Goal: Information Seeking & Learning: Learn about a topic

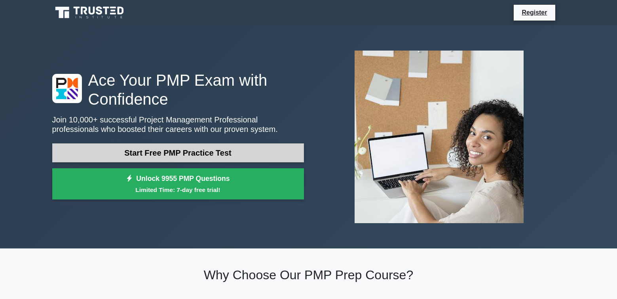
click at [195, 151] on link "Start Free PMP Practice Test" at bounding box center [178, 153] width 252 height 19
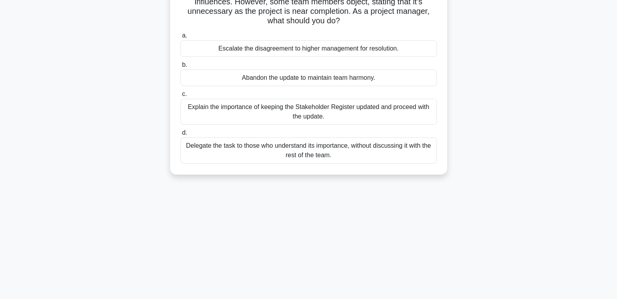
click at [257, 75] on div "Abandon the update to maintain team harmony." at bounding box center [308, 78] width 256 height 17
click at [180, 68] on input "b. Abandon the update to maintain team harmony." at bounding box center [180, 64] width 0 height 5
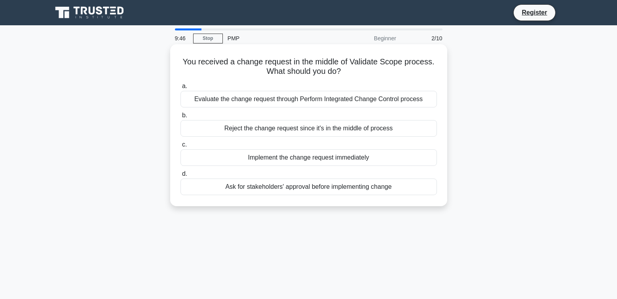
click at [234, 99] on div "Evaluate the change request through Perform Integrated Change Control process" at bounding box center [308, 99] width 256 height 17
click at [180, 89] on input "a. Evaluate the change request through Perform Integrated Change Control process" at bounding box center [180, 86] width 0 height 5
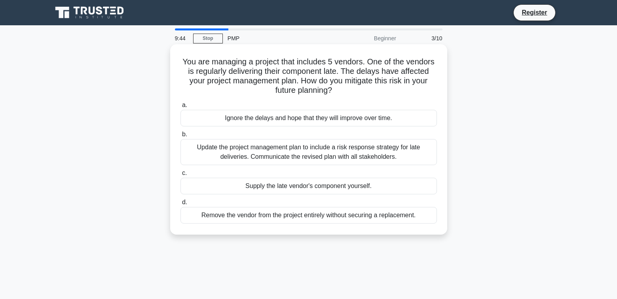
click at [224, 148] on div "Update the project management plan to include a risk response strategy for late…" at bounding box center [308, 152] width 256 height 26
click at [180, 137] on input "b. Update the project management plan to include a risk response strategy for l…" at bounding box center [180, 134] width 0 height 5
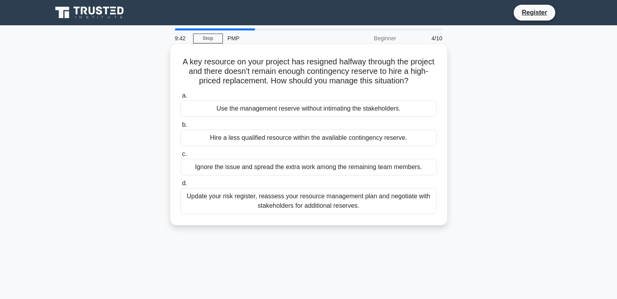
click at [222, 197] on div "Update your risk register, reassess your resource management plan and negotiate…" at bounding box center [308, 201] width 256 height 26
click at [180, 186] on input "d. Update your risk register, reassess your resource management plan and negoti…" at bounding box center [180, 183] width 0 height 5
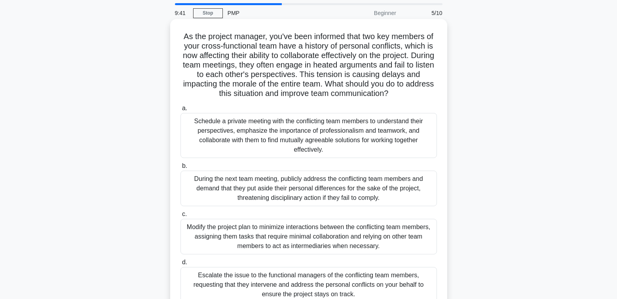
scroll to position [40, 0]
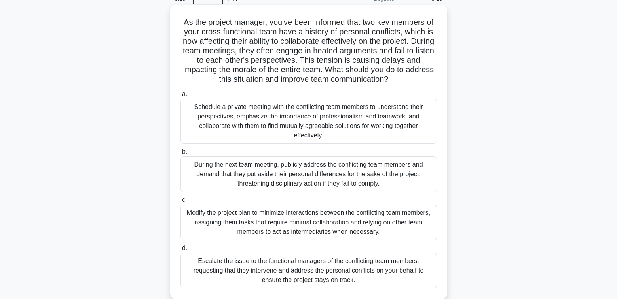
click at [220, 130] on div "Schedule a private meeting with the conflicting team members to understand thei…" at bounding box center [308, 121] width 256 height 45
click at [180, 97] on input "a. Schedule a private meeting with the conflicting team members to understand t…" at bounding box center [180, 94] width 0 height 5
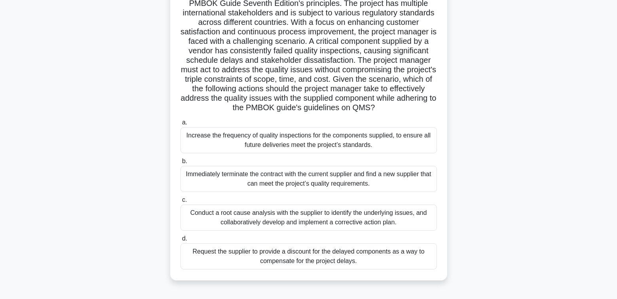
scroll to position [79, 0]
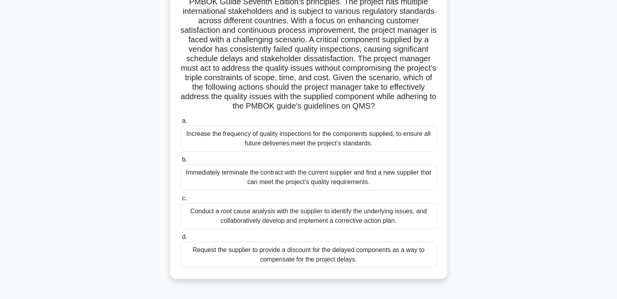
click at [252, 152] on div "Increase the frequency of quality inspections for the components supplied, to e…" at bounding box center [308, 139] width 256 height 26
click at [180, 124] on input "a. Increase the frequency of quality inspections for the components supplied, t…" at bounding box center [180, 121] width 0 height 5
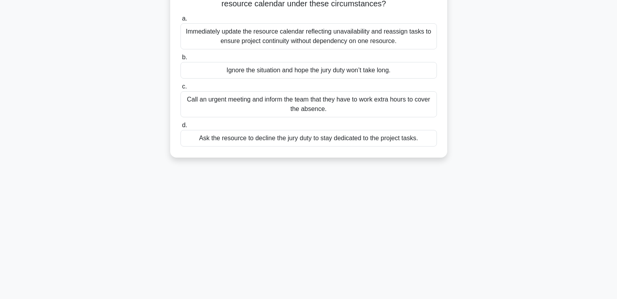
scroll to position [0, 0]
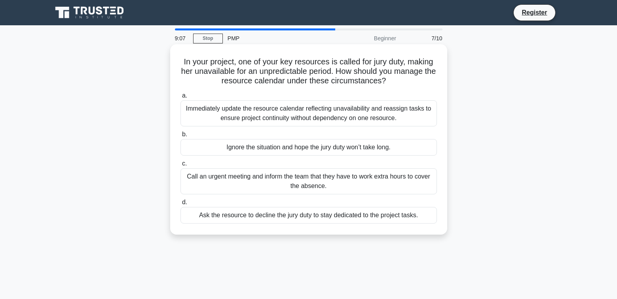
click at [232, 118] on div "Immediately update the resource calendar reflecting unavailability and reassign…" at bounding box center [308, 113] width 256 height 26
click at [180, 98] on input "a. Immediately update the resource calendar reflecting unavailability and reass…" at bounding box center [180, 95] width 0 height 5
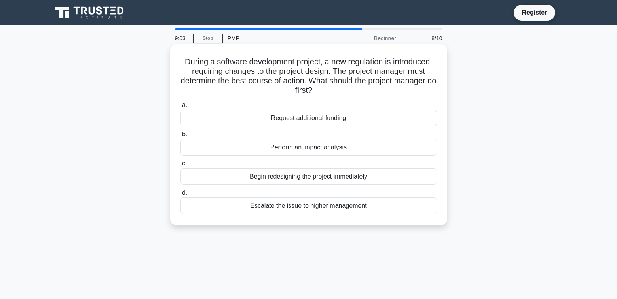
click at [263, 152] on div "Perform an impact analysis" at bounding box center [308, 147] width 256 height 17
click at [180, 137] on input "b. Perform an impact analysis" at bounding box center [180, 134] width 0 height 5
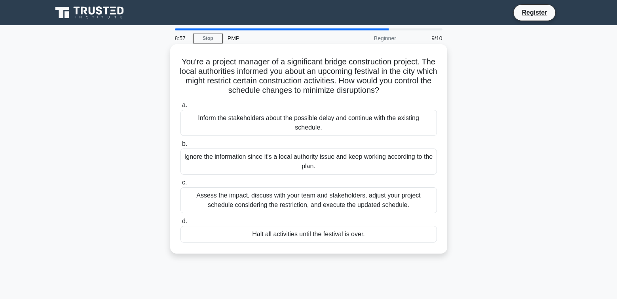
click at [257, 195] on div "Assess the impact, discuss with your team and stakeholders, adjust your project…" at bounding box center [308, 200] width 256 height 26
click at [180, 185] on input "c. Assess the impact, discuss with your team and stakeholders, adjust your proj…" at bounding box center [180, 182] width 0 height 5
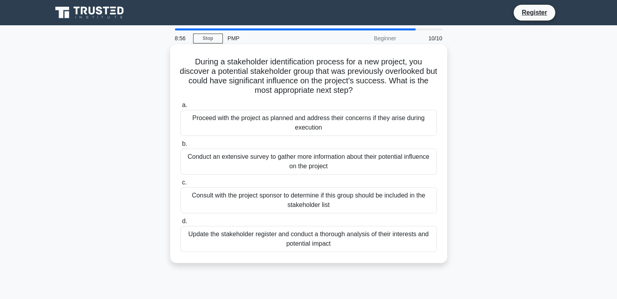
click at [257, 194] on div "Consult with the project sponsor to determine if this group should be included …" at bounding box center [308, 200] width 256 height 26
click at [180, 185] on input "c. Consult with the project sponsor to determine if this group should be includ…" at bounding box center [180, 182] width 0 height 5
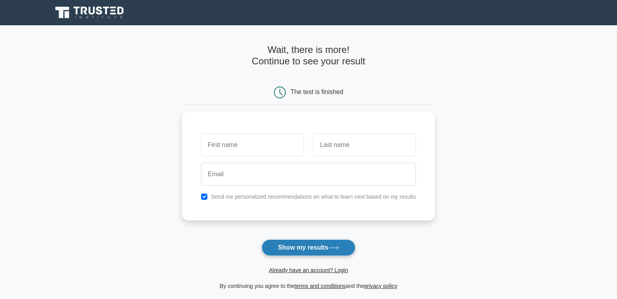
click at [309, 245] on button "Show my results" at bounding box center [307, 248] width 93 height 17
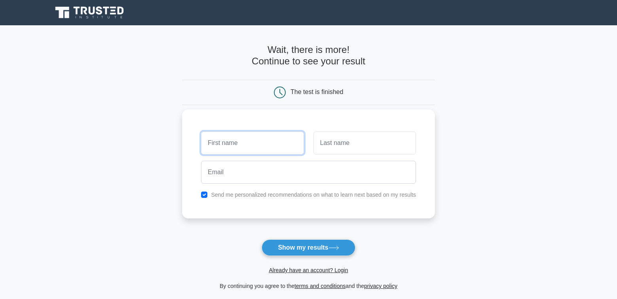
click at [246, 138] on input "text" at bounding box center [252, 143] width 102 height 23
type input "lydrose"
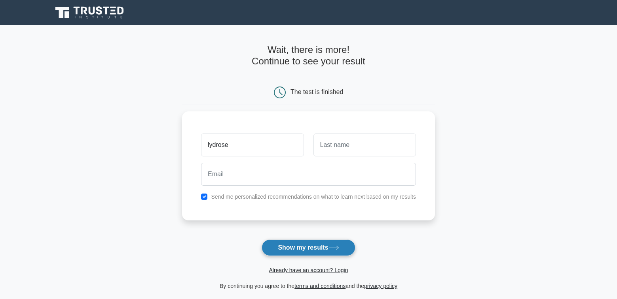
click at [307, 244] on button "Show my results" at bounding box center [307, 248] width 93 height 17
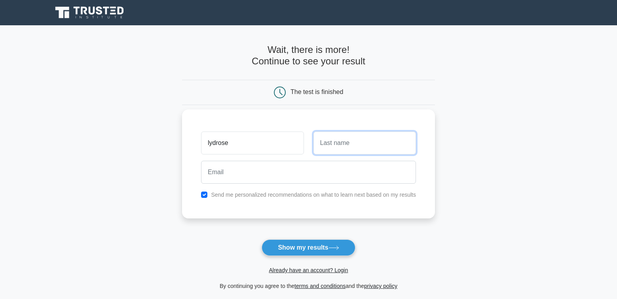
click at [340, 146] on input "text" at bounding box center [364, 143] width 102 height 23
type input "aurelio"
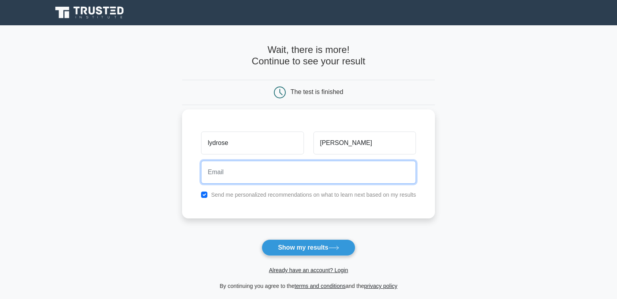
click at [287, 175] on input "email" at bounding box center [308, 172] width 215 height 23
type input "gracift08@gmail.com"
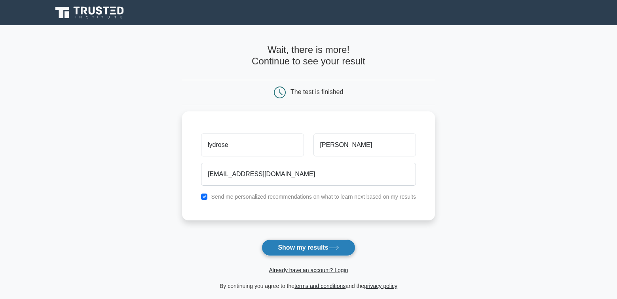
click at [299, 250] on button "Show my results" at bounding box center [307, 248] width 93 height 17
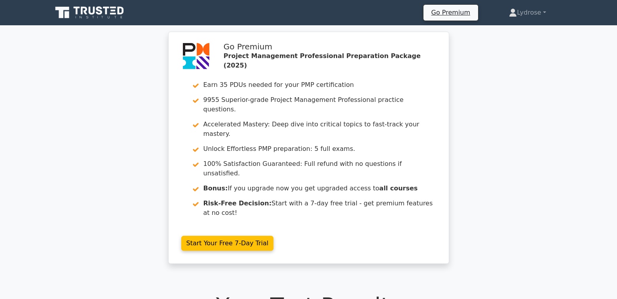
click at [136, 131] on div "Go Premium Project Management Professional Preparation Package (2025) Earn 35 P…" at bounding box center [308, 153] width 617 height 242
